Goal: Task Accomplishment & Management: Manage account settings

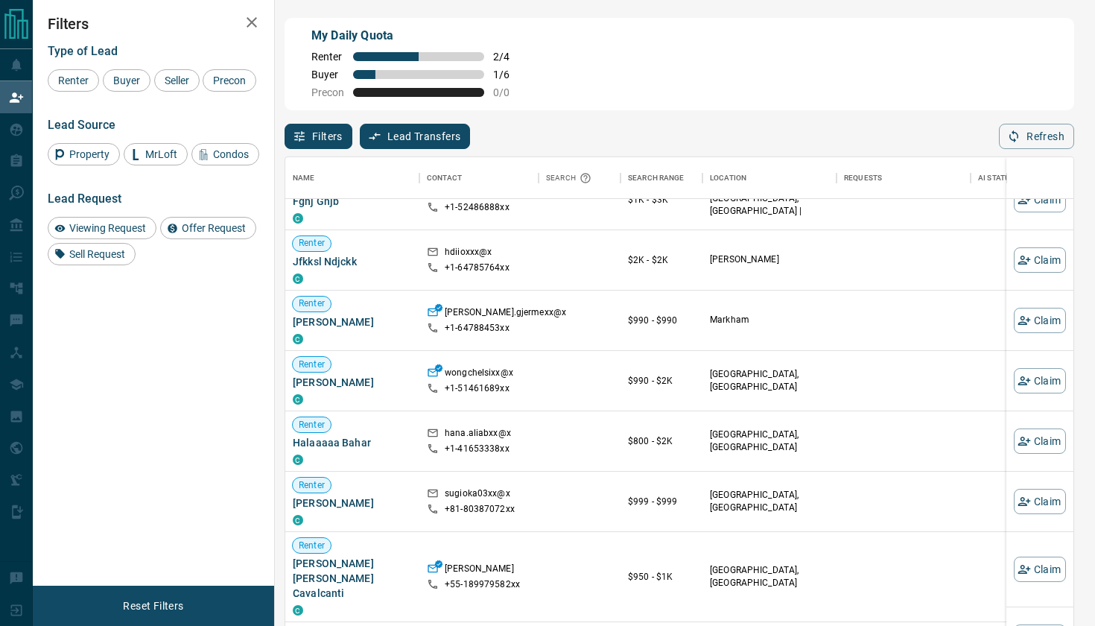
scroll to position [2904, 0]
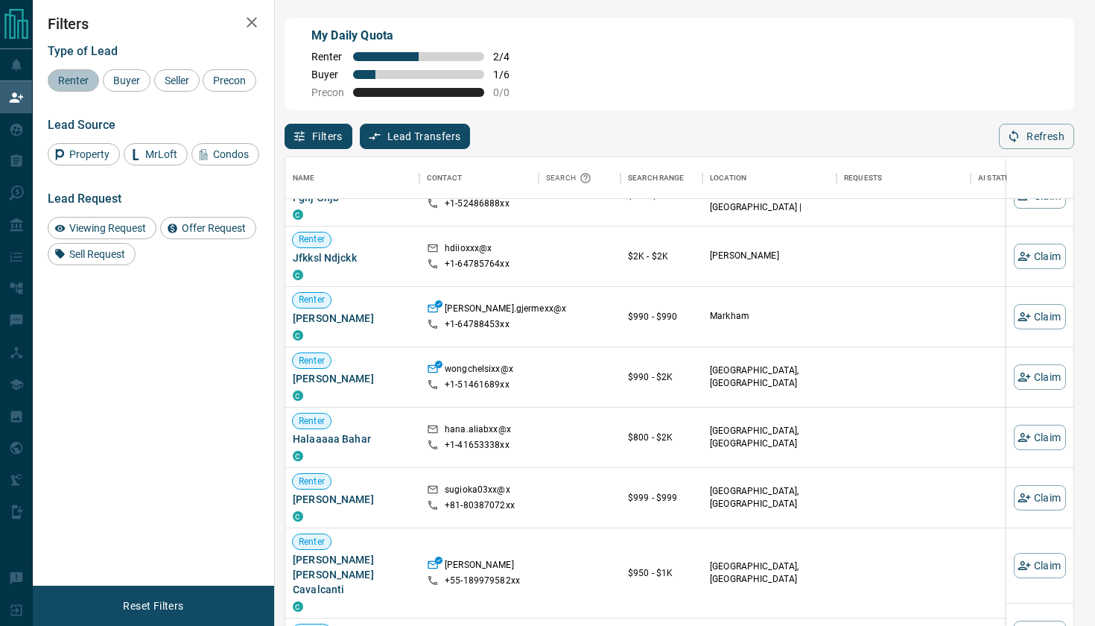
click at [62, 84] on span "Renter" at bounding box center [73, 80] width 41 height 12
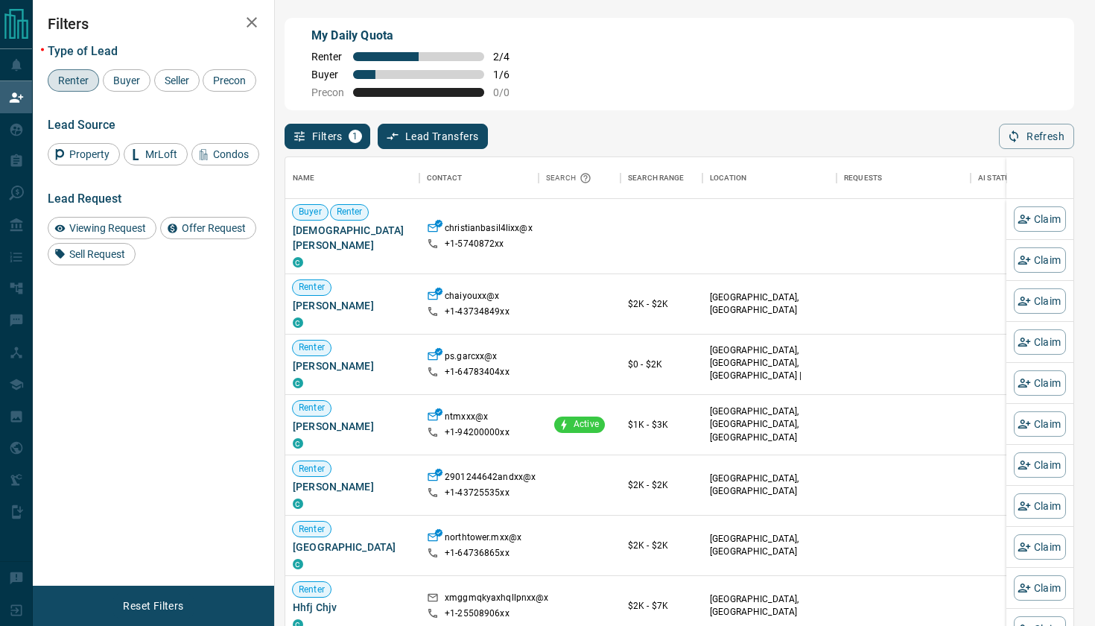
scroll to position [477, 788]
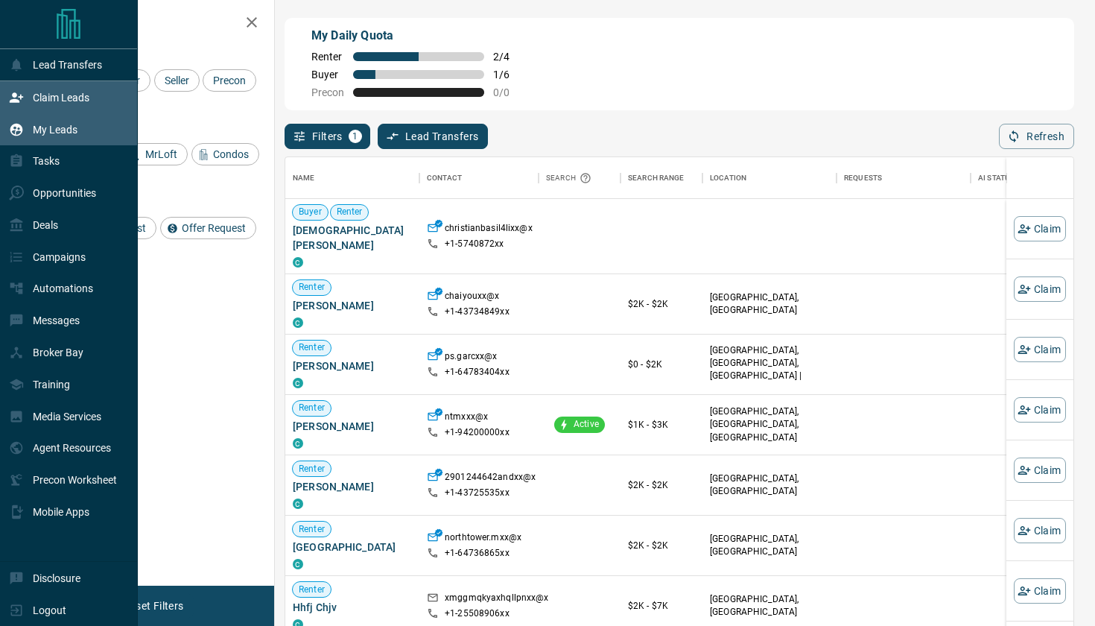
click at [46, 134] on p "My Leads" at bounding box center [55, 130] width 45 height 12
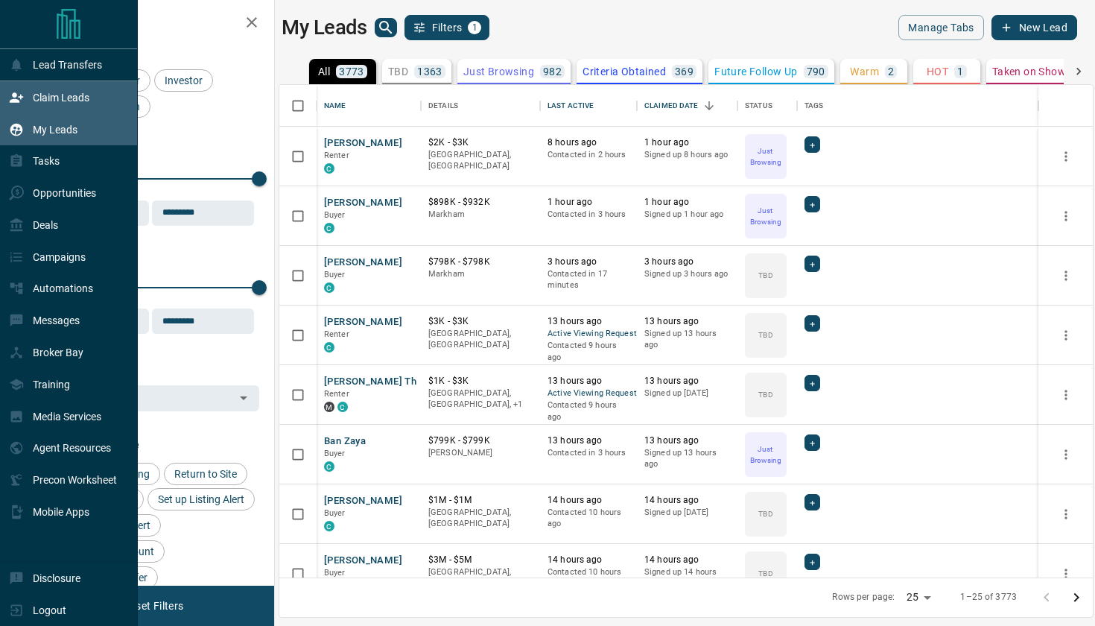
scroll to position [492, 813]
click at [73, 105] on div "Claim Leads" at bounding box center [49, 97] width 80 height 25
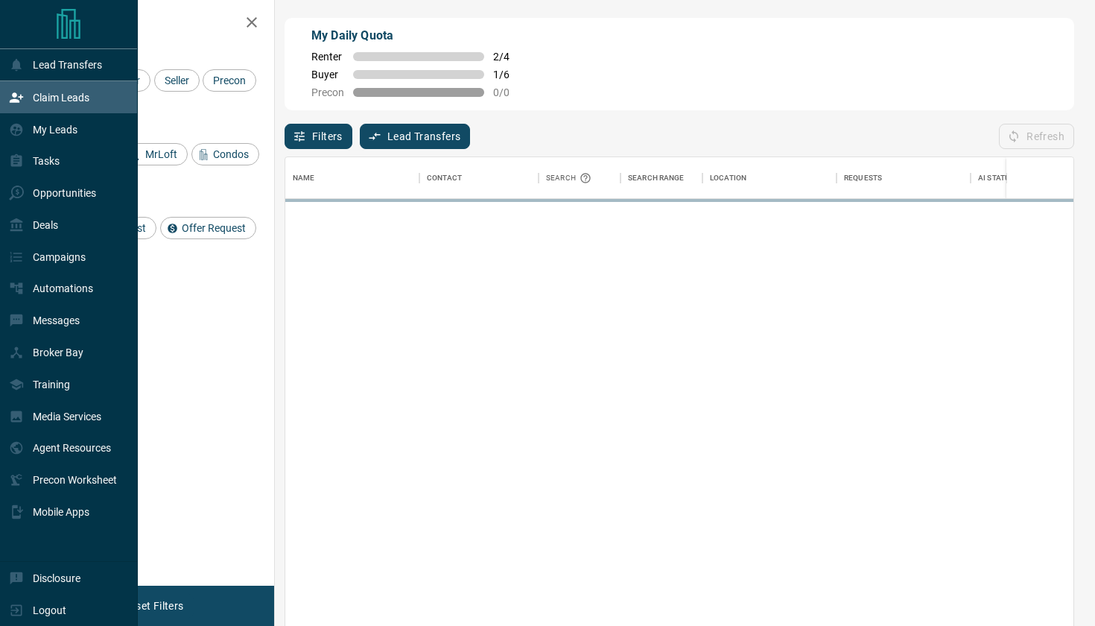
scroll to position [477, 788]
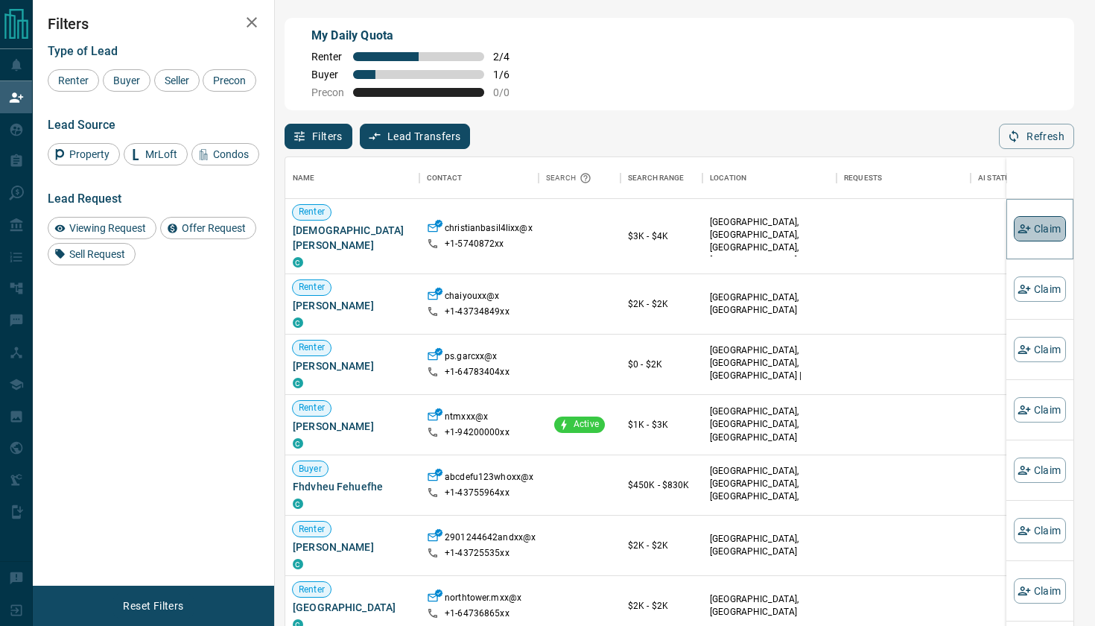
click at [1046, 237] on button "Claim" at bounding box center [1040, 228] width 52 height 25
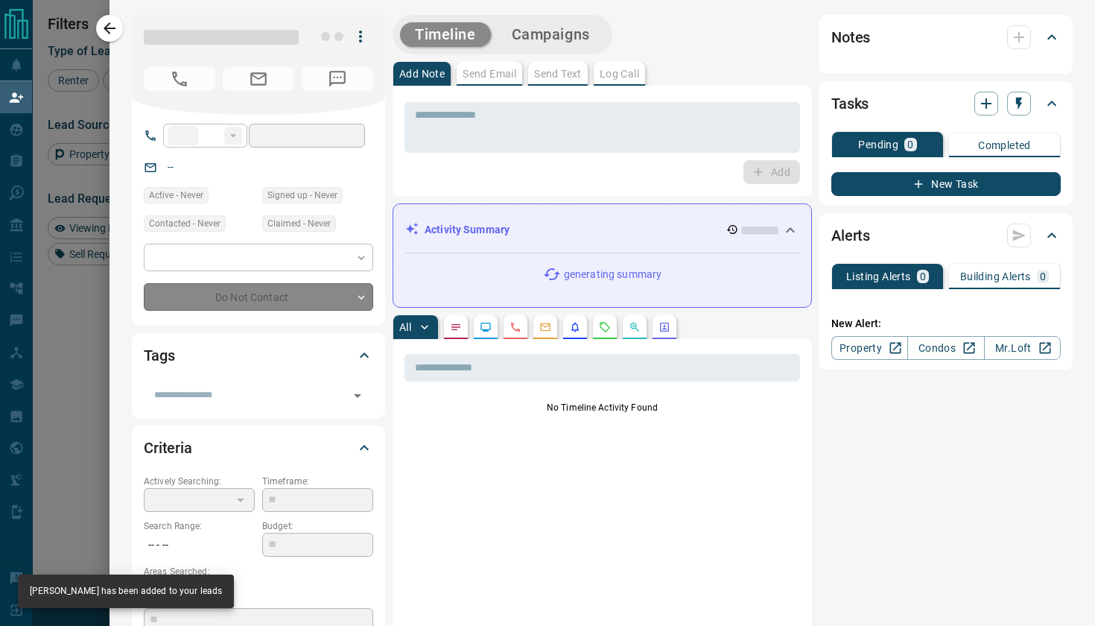
type input "**"
type input "**********"
type input "**"
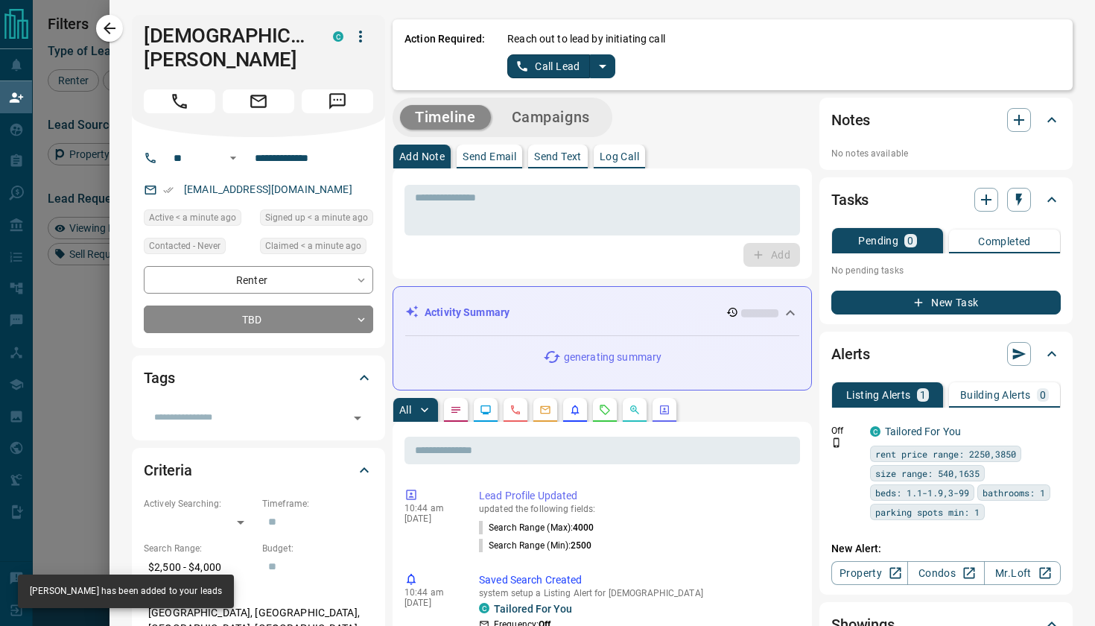
click at [602, 63] on icon "split button" at bounding box center [603, 66] width 18 height 18
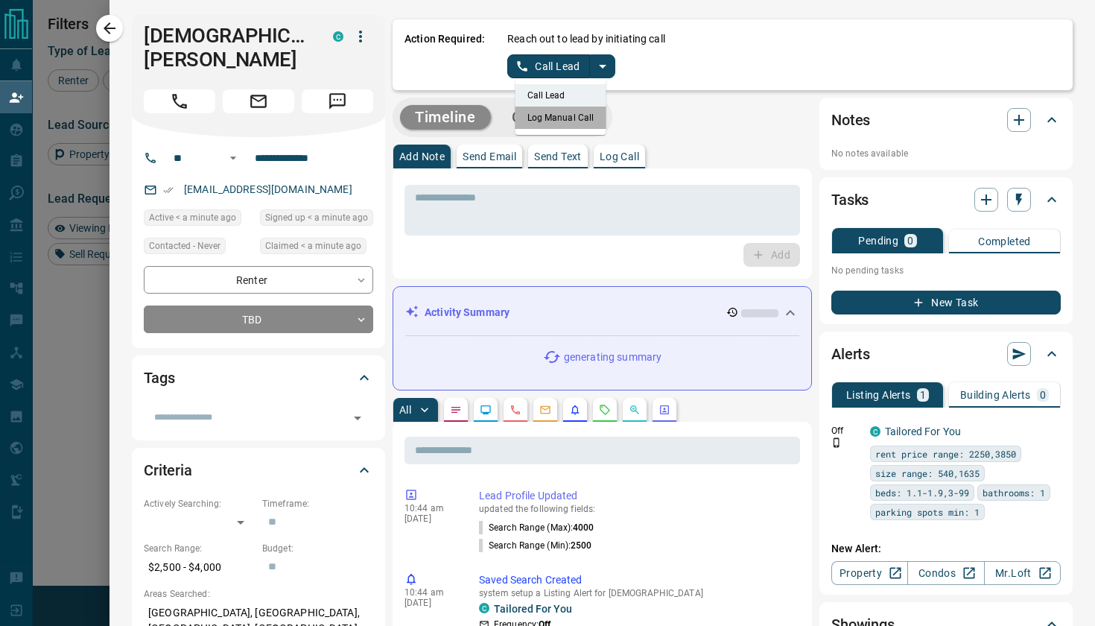
click at [565, 117] on li "Log Manual Call" at bounding box center [560, 118] width 91 height 22
click at [537, 69] on button "Log Manual Call" at bounding box center [556, 66] width 98 height 24
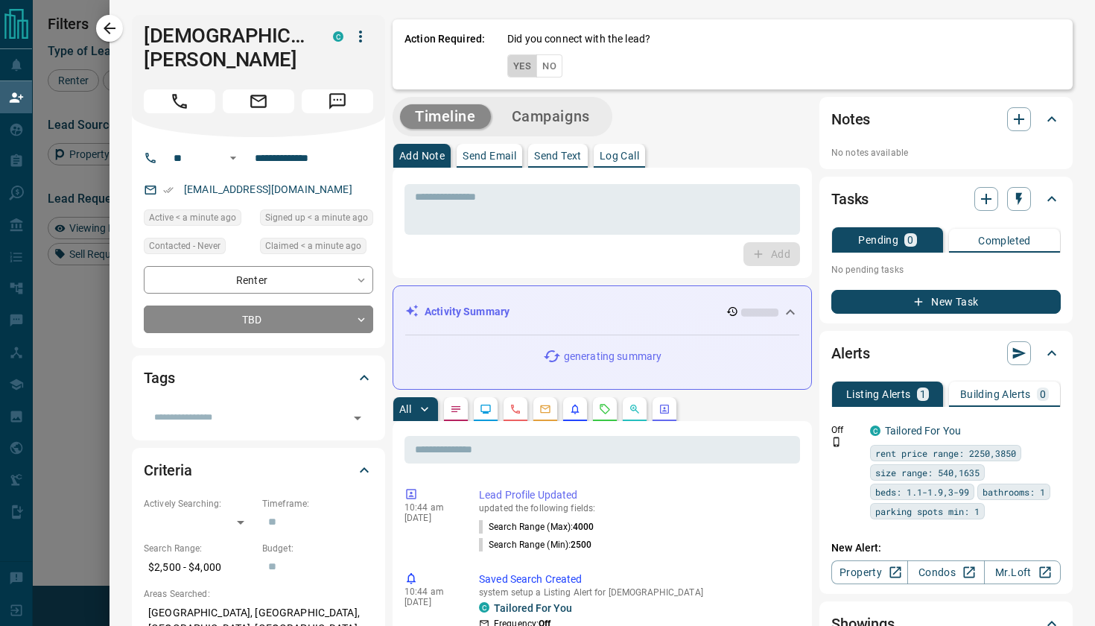
click at [522, 64] on button "Yes" at bounding box center [522, 65] width 30 height 23
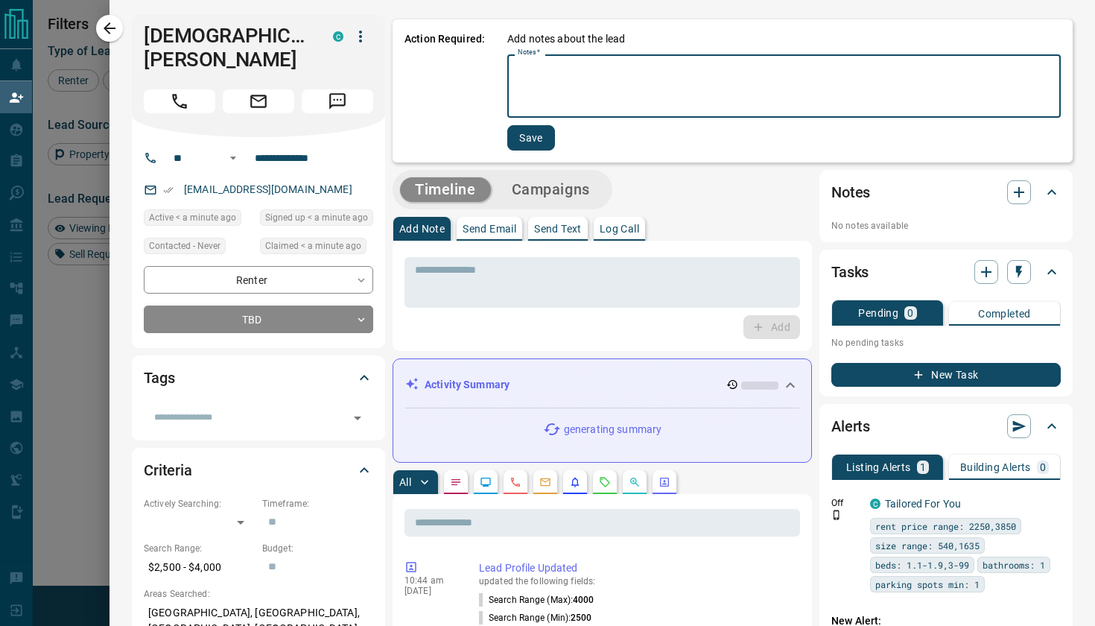
click at [527, 80] on textarea "Notes   *" at bounding box center [784, 86] width 533 height 51
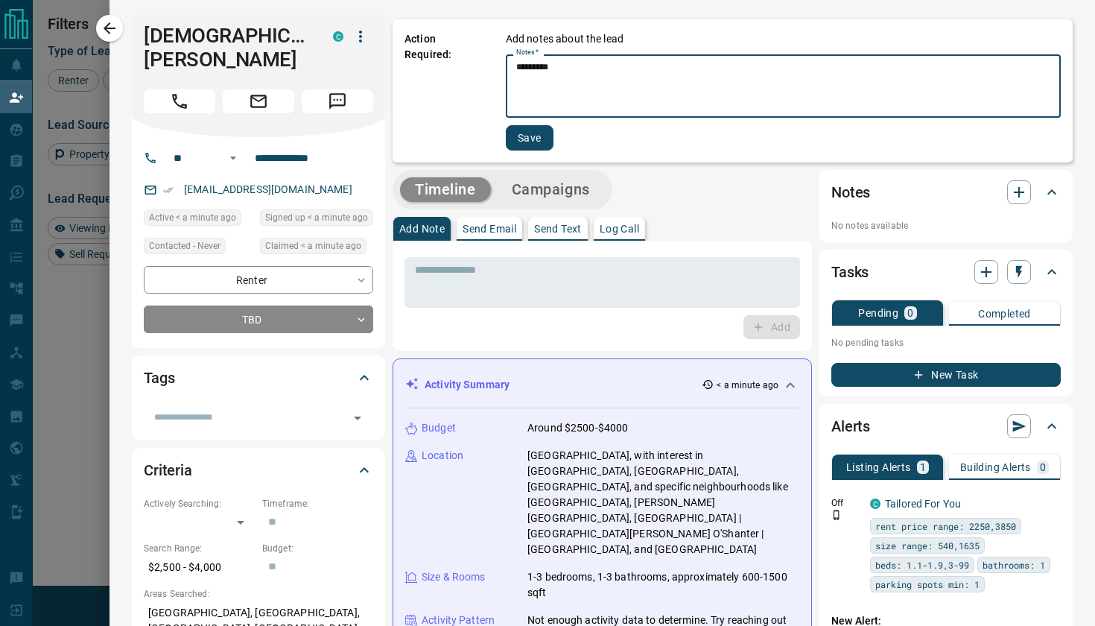
type textarea "*********"
click at [527, 151] on div "Action Required: Add notes about the lead Notes   * ********* * Notes   * Save" at bounding box center [733, 90] width 680 height 143
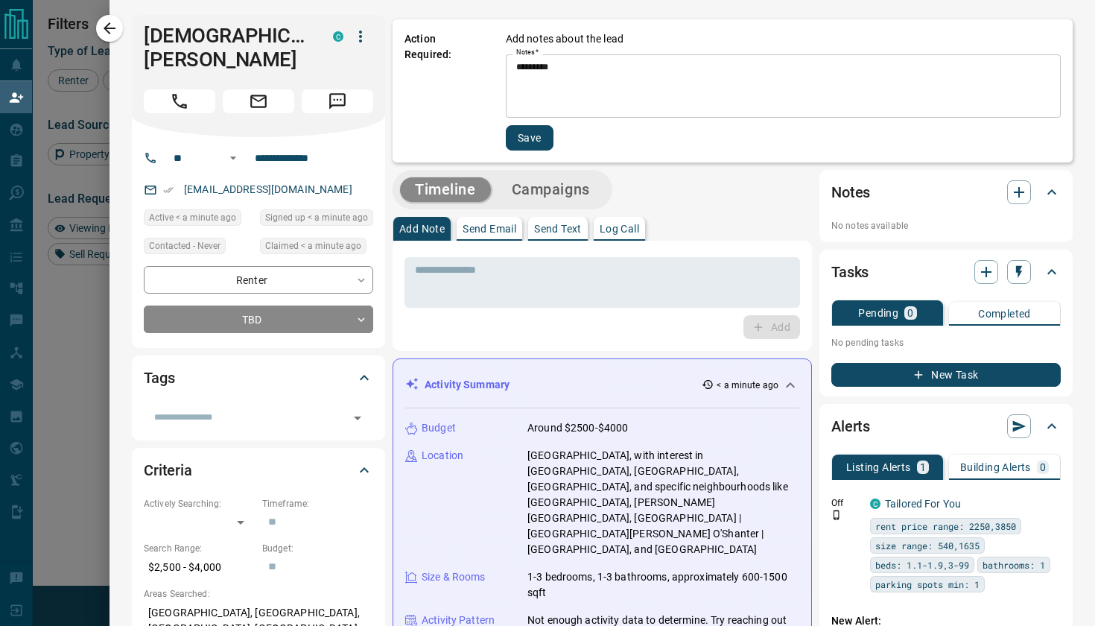
click at [528, 139] on button "Save" at bounding box center [530, 137] width 48 height 25
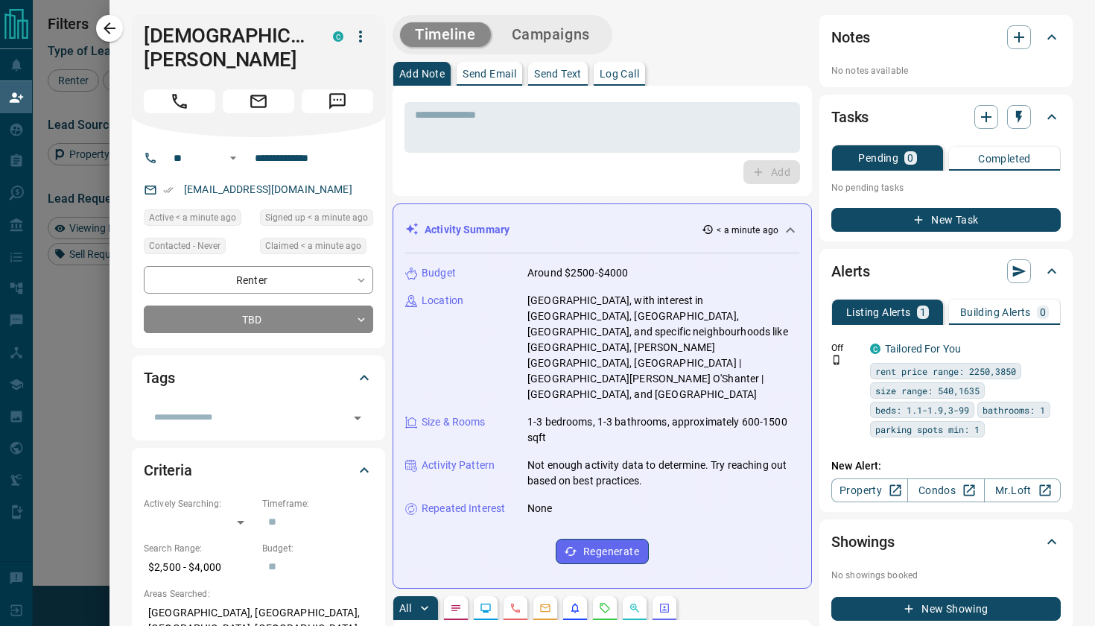
scroll to position [0, 0]
click at [497, 74] on p "Send Email" at bounding box center [490, 74] width 54 height 10
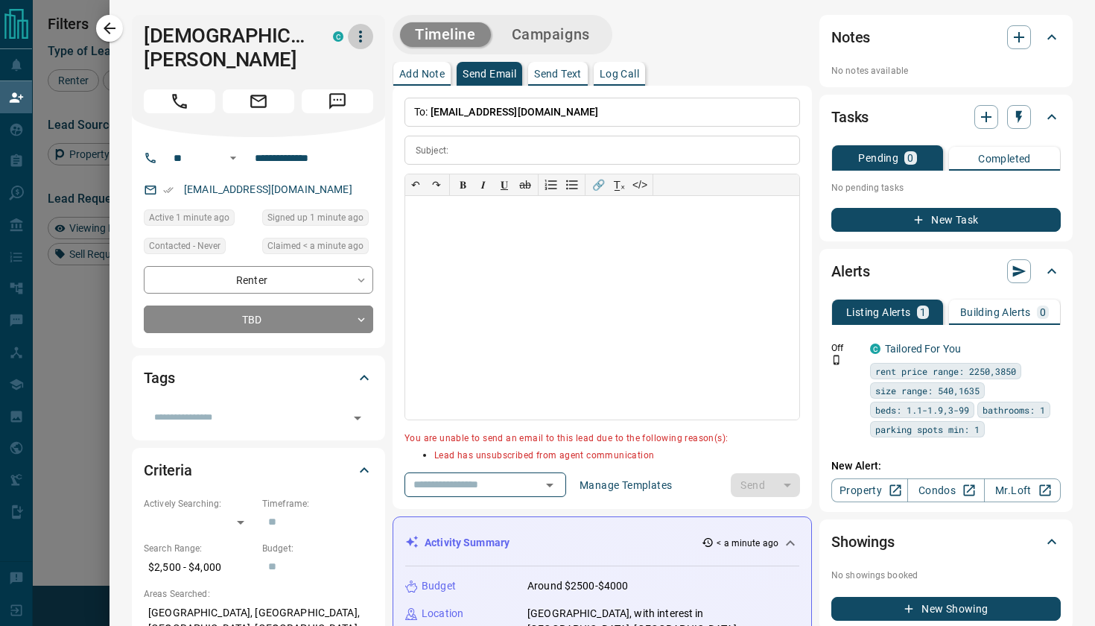
click at [355, 32] on icon "button" at bounding box center [361, 37] width 18 height 18
click at [1015, 38] on div at bounding box center [547, 313] width 1095 height 626
click at [1027, 38] on icon "button" at bounding box center [1019, 37] width 18 height 18
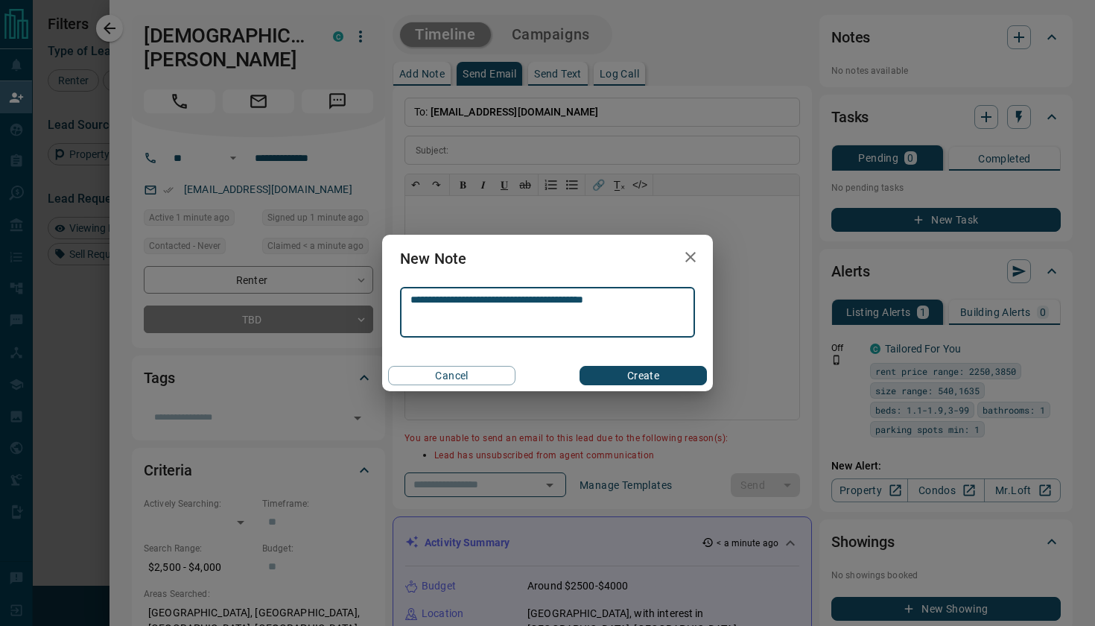
type textarea "**********"
click at [626, 375] on button "Create" at bounding box center [642, 375] width 127 height 19
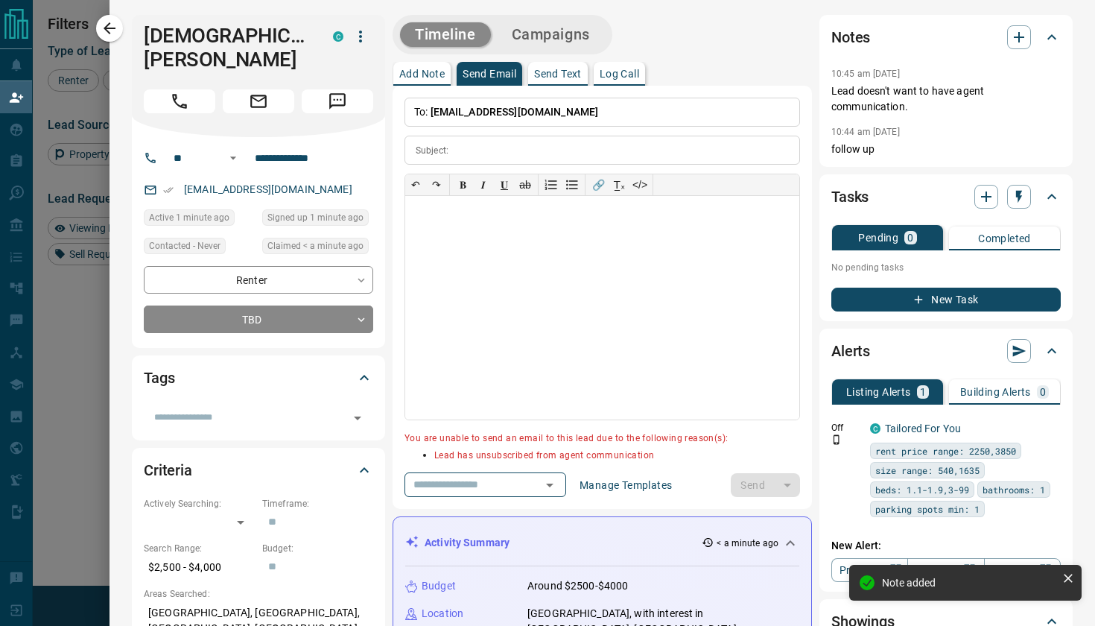
click at [364, 33] on icon "button" at bounding box center [361, 37] width 18 height 18
click at [335, 86] on li "Reallocate" at bounding box center [330, 88] width 88 height 22
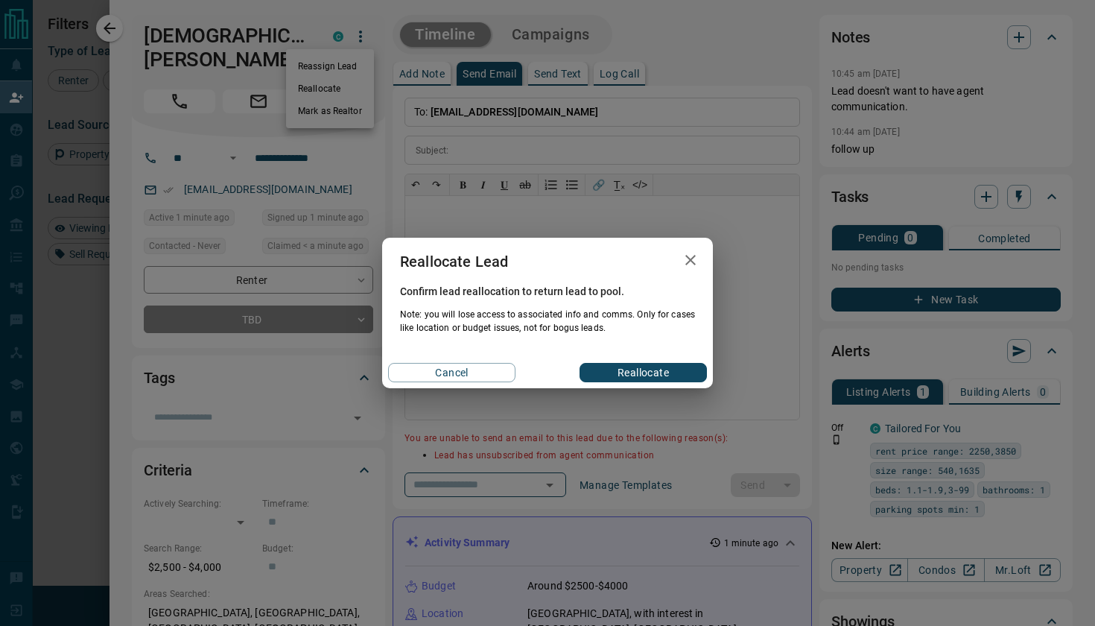
click at [629, 365] on button "Reallocate" at bounding box center [642, 372] width 127 height 19
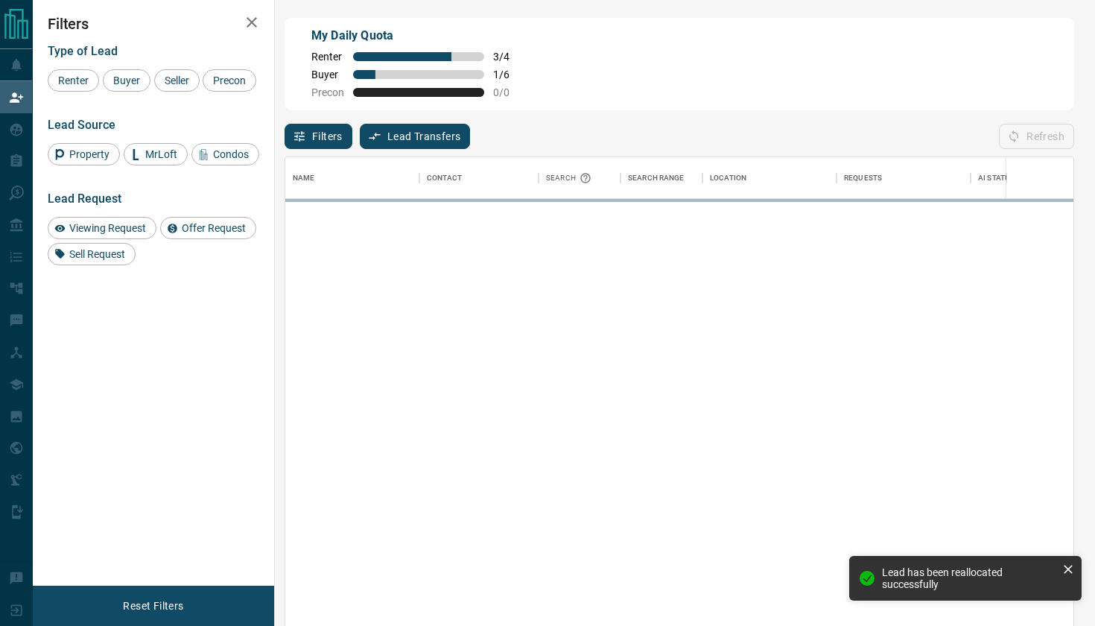
scroll to position [477, 788]
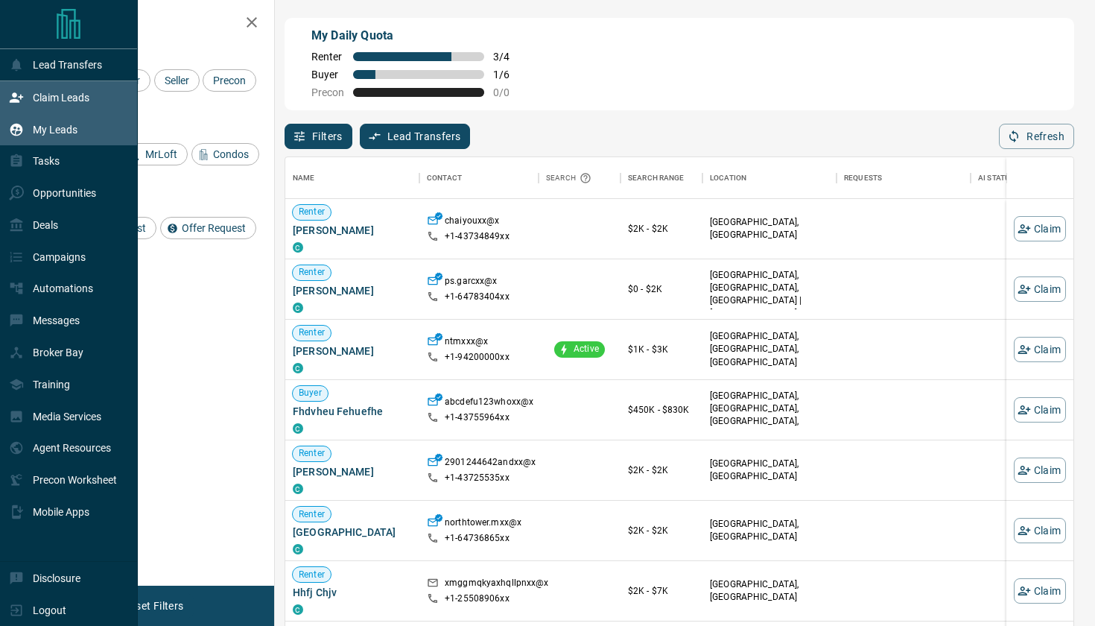
click at [54, 129] on p "My Leads" at bounding box center [55, 130] width 45 height 12
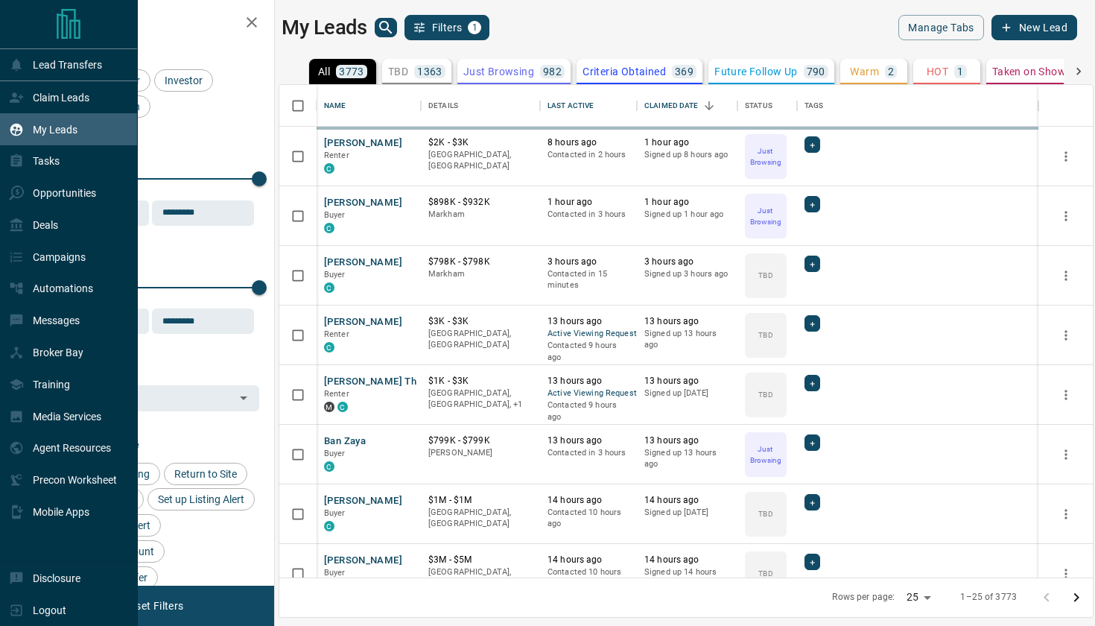
scroll to position [492, 813]
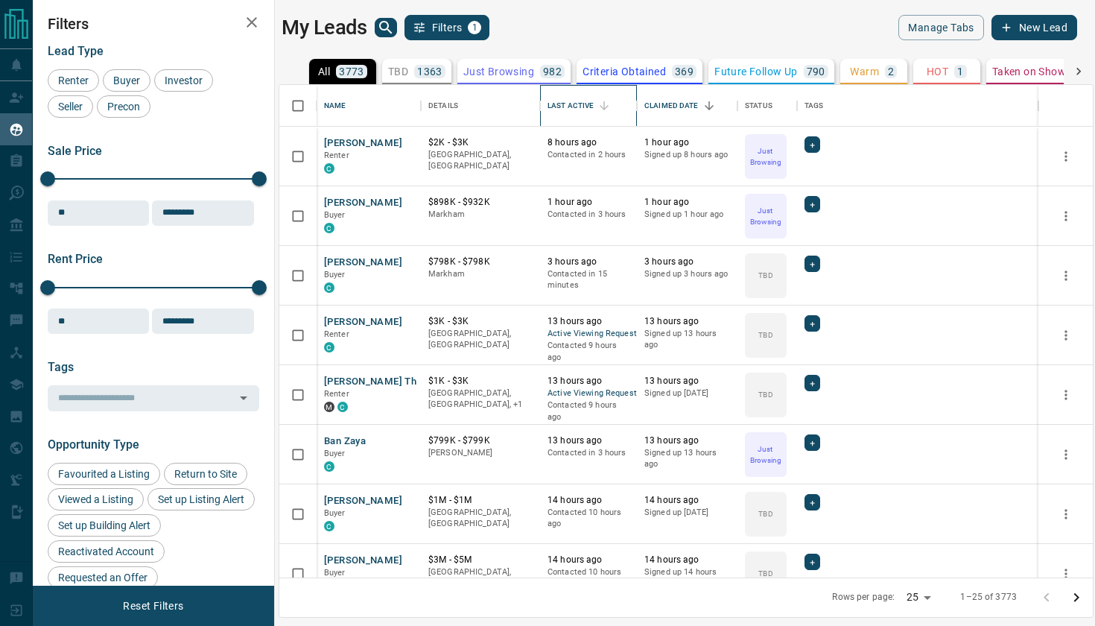
click at [567, 105] on div "Last Active" at bounding box center [570, 106] width 46 height 42
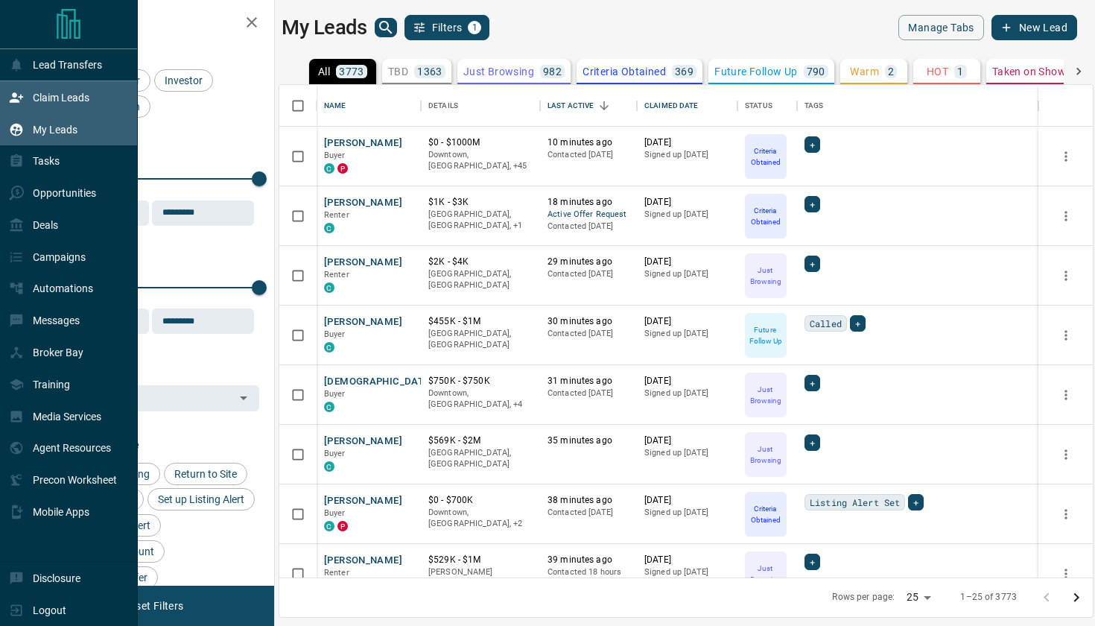
click at [66, 97] on p "Claim Leads" at bounding box center [61, 98] width 57 height 12
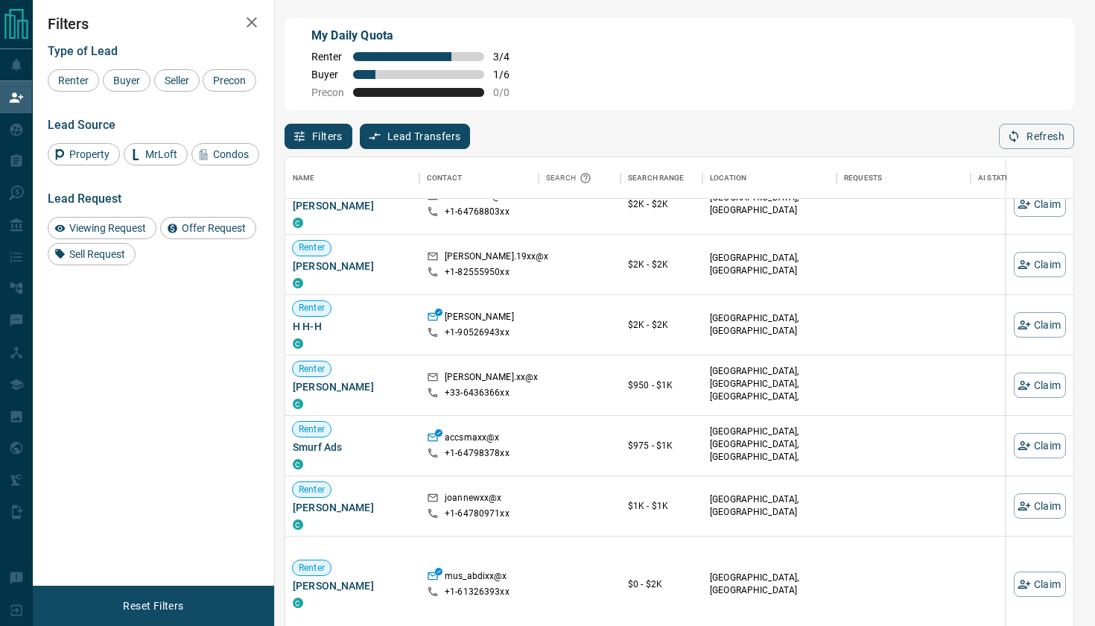
scroll to position [944, 0]
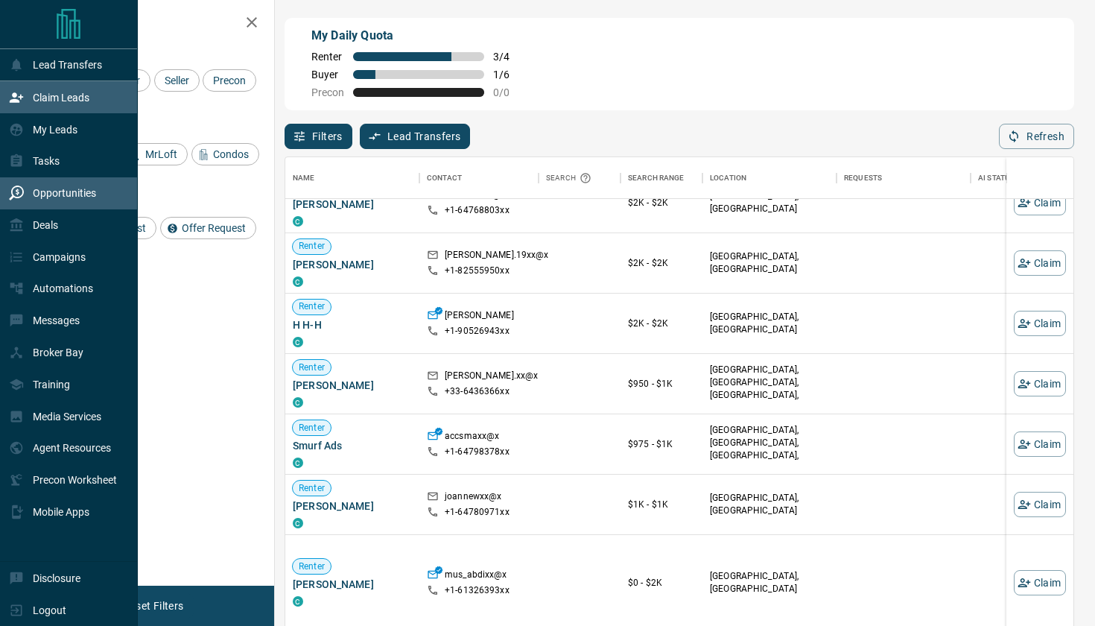
click at [79, 194] on p "Opportunities" at bounding box center [64, 193] width 63 height 12
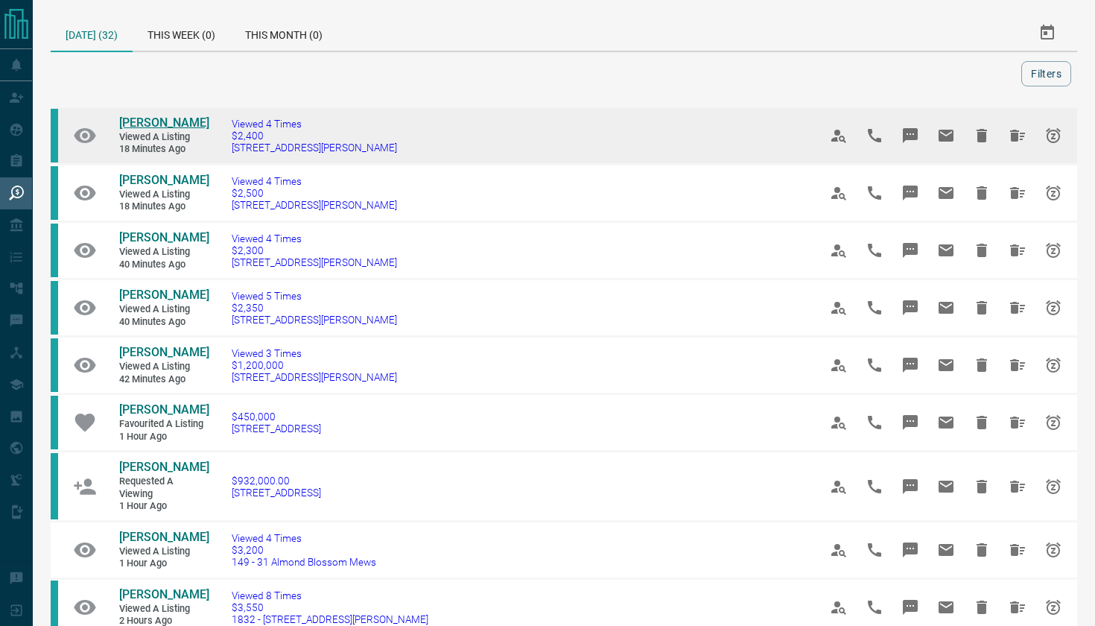
click at [185, 120] on span "[PERSON_NAME]" at bounding box center [164, 122] width 90 height 14
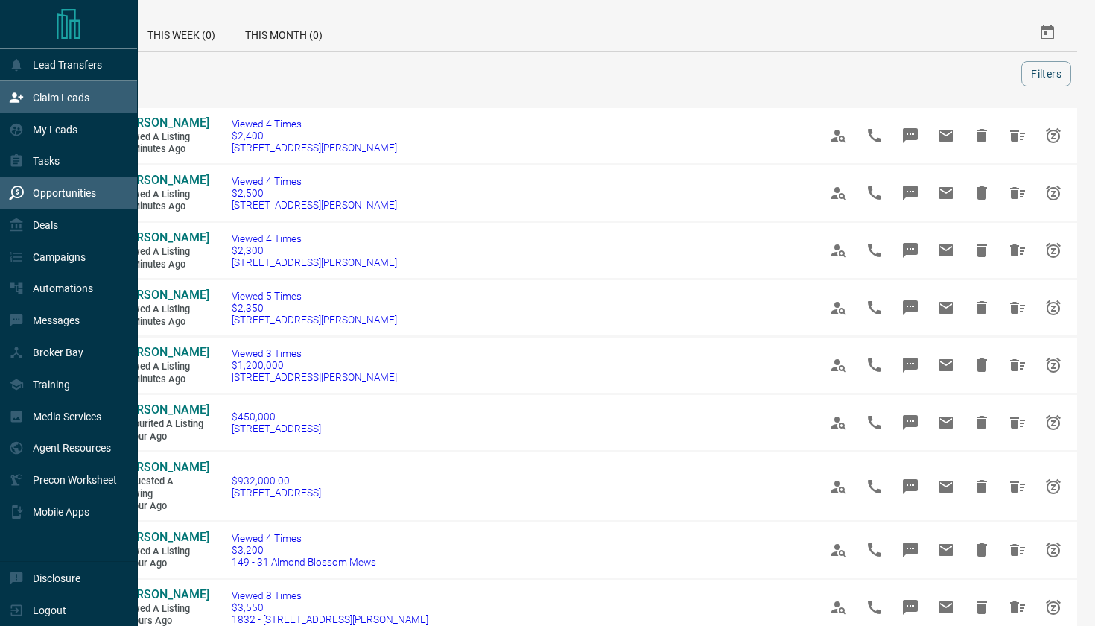
click at [55, 97] on p "Claim Leads" at bounding box center [61, 98] width 57 height 12
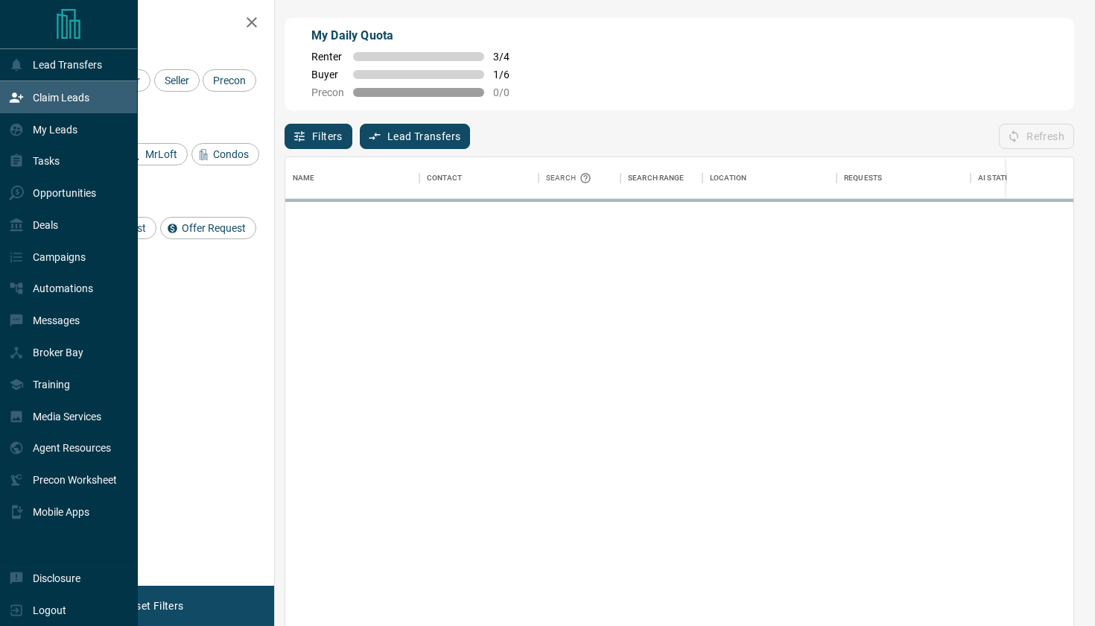
scroll to position [477, 788]
